Goal: Task Accomplishment & Management: Use online tool/utility

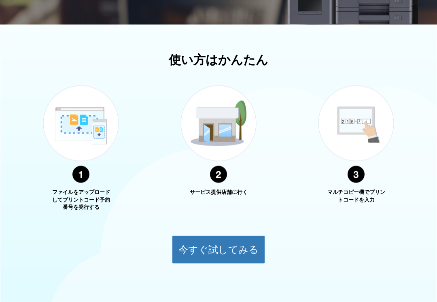
scroll to position [232, 0]
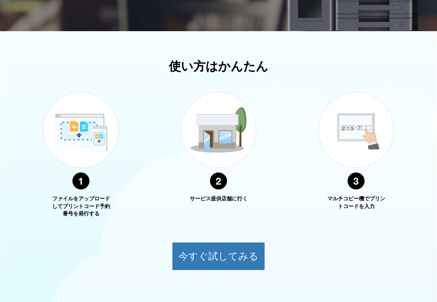
click at [180, 258] on button "今すぐ試してみる" at bounding box center [218, 256] width 93 height 28
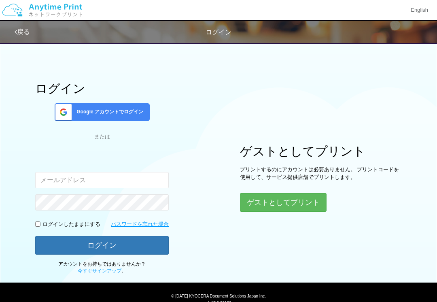
click at [325, 202] on button "ゲストとしてプリント" at bounding box center [283, 202] width 87 height 19
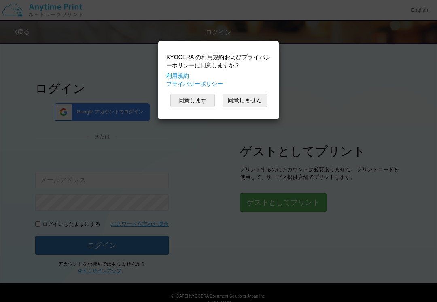
click at [202, 96] on button "同意します" at bounding box center [192, 100] width 44 height 14
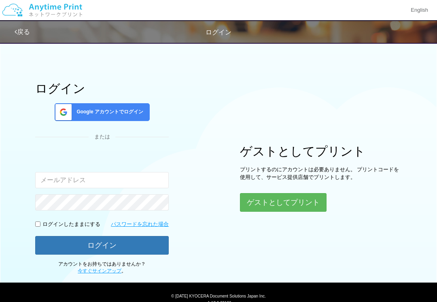
click at [277, 207] on button "ゲストとしてプリント" at bounding box center [283, 202] width 87 height 19
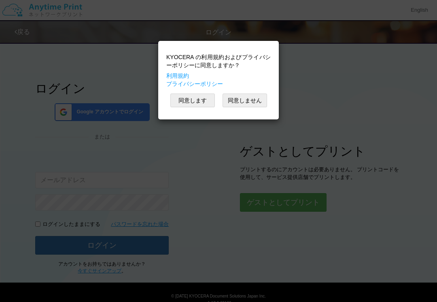
click at [261, 202] on div "KYOCERA の利用規約およびプライバシーポリシーに同意しますか？ 利用規約 プライバシーポリシー 同意します 同意しません" at bounding box center [218, 151] width 437 height 302
click at [201, 112] on div "KYOCERA の利用規約およびプライバシーポリシーに同意しますか？ 利用規約 プライバシーポリシー 同意します 同意しません" at bounding box center [218, 80] width 112 height 70
click at [185, 97] on button "同意します" at bounding box center [192, 100] width 44 height 14
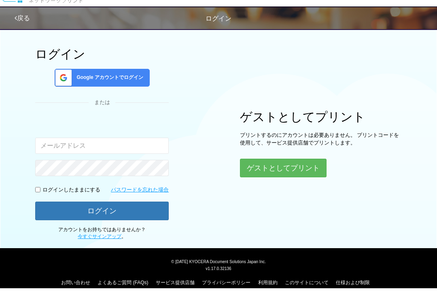
scroll to position [20, 0]
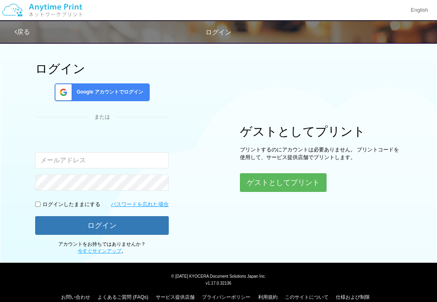
click at [248, 183] on button "ゲストとしてプリント" at bounding box center [283, 182] width 87 height 19
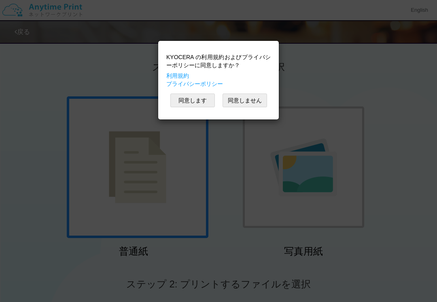
click at [183, 99] on button "同意します" at bounding box center [192, 100] width 44 height 14
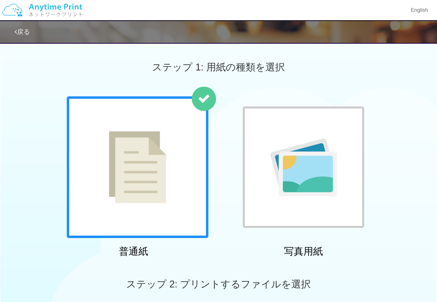
click at [137, 136] on img at bounding box center [137, 167] width 57 height 72
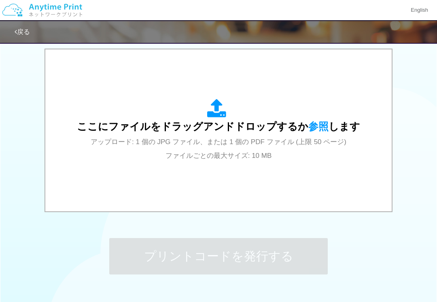
scroll to position [267, 0]
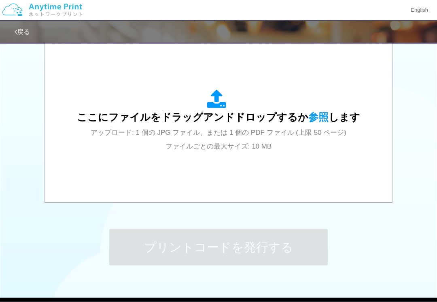
click at [359, 144] on div "ここにファイルをドラッグアンドドロップするか 参照 します アップロード: 1 個の JPG ファイル、または 1 個の PDF ファイル (上限 50 ペー…" at bounding box center [218, 122] width 330 height 146
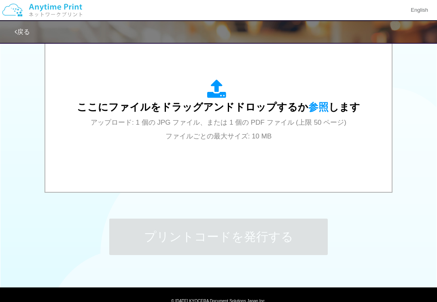
scroll to position [277, 0]
